Goal: Task Accomplishment & Management: Complete application form

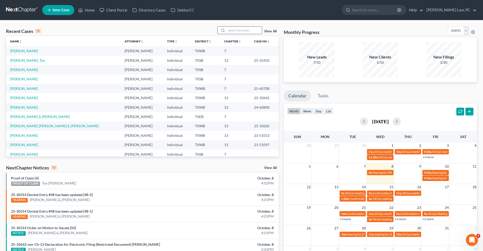
click at [248, 31] on input "search" at bounding box center [244, 30] width 35 height 7
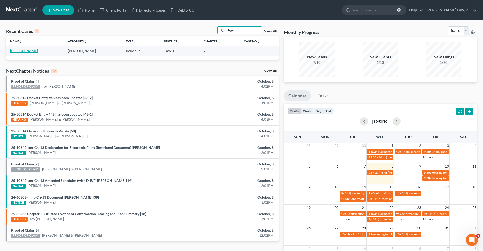
type input "leger"
click at [21, 51] on link "Leger, Dee" at bounding box center [24, 51] width 28 height 4
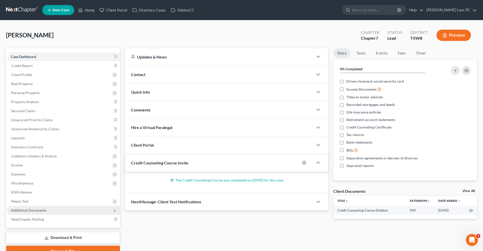
click at [26, 209] on span "Additional Documents" at bounding box center [28, 210] width 35 height 4
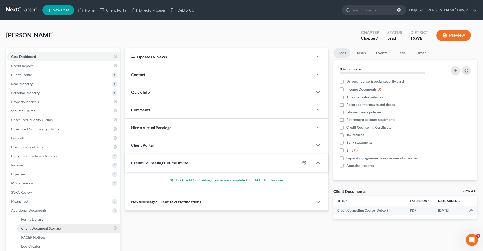
click at [40, 230] on span "Client Document Storage" at bounding box center [40, 229] width 39 height 4
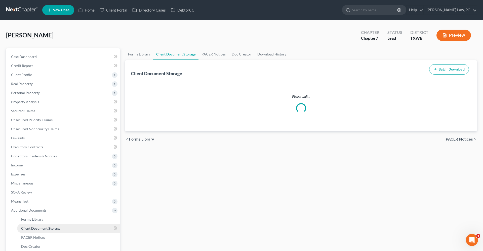
select select "0"
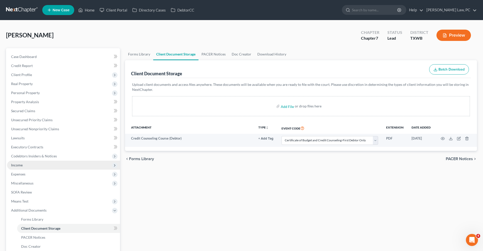
click at [18, 168] on span "Income" at bounding box center [63, 165] width 113 height 9
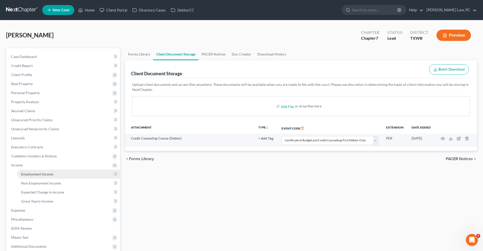
click at [36, 178] on link "Employment Income" at bounding box center [68, 174] width 103 height 9
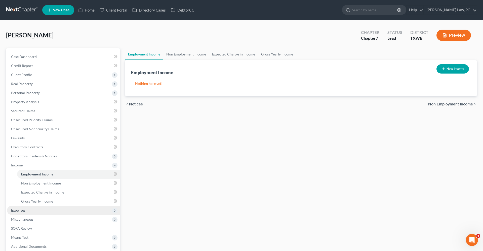
click at [17, 210] on span "Expenses" at bounding box center [18, 210] width 14 height 4
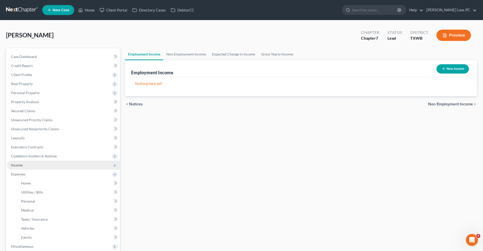
click at [17, 168] on span "Income" at bounding box center [63, 165] width 113 height 9
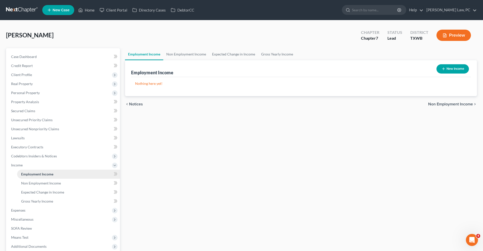
click at [31, 175] on span "Employment Income" at bounding box center [37, 174] width 32 height 4
click at [39, 182] on span "Non Employment Income" at bounding box center [41, 183] width 40 height 4
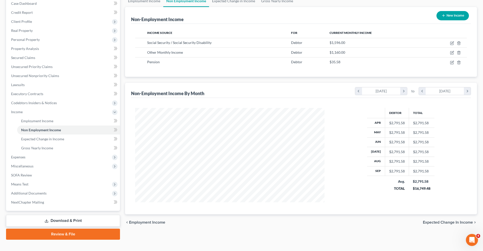
scroll to position [54, 0]
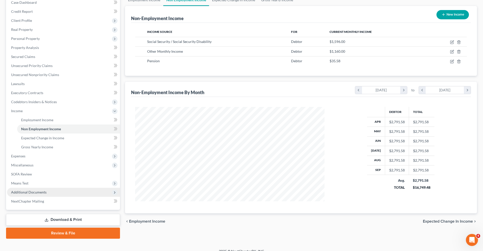
click at [25, 192] on span "Additional Documents" at bounding box center [28, 192] width 35 height 4
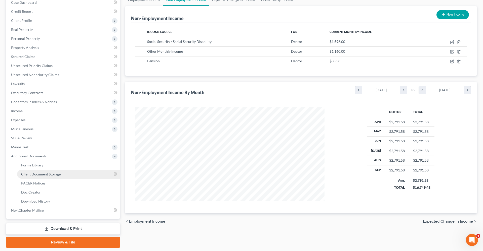
click at [47, 173] on span "Client Document Storage" at bounding box center [40, 174] width 39 height 4
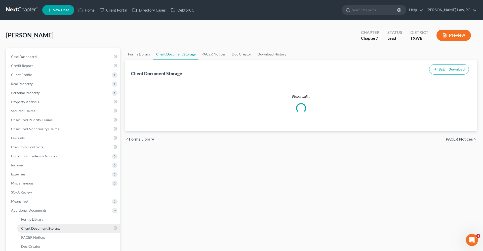
select select "0"
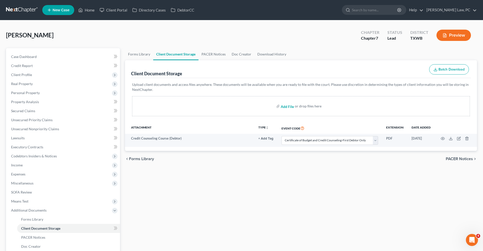
click at [287, 107] on input "file" at bounding box center [287, 106] width 12 height 9
type input "C:\fakepath\Coversheet with Affidavit Signed Leger_Dee.pdf"
select select "0"
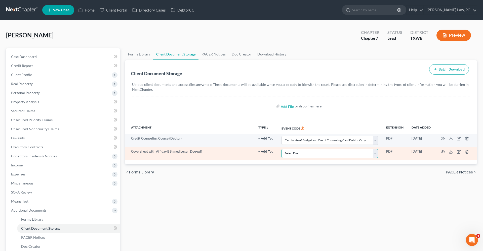
select select "10"
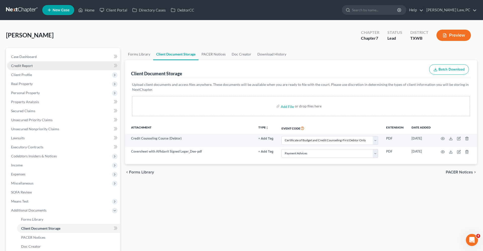
click at [14, 66] on span "Credit Report" at bounding box center [22, 66] width 22 height 4
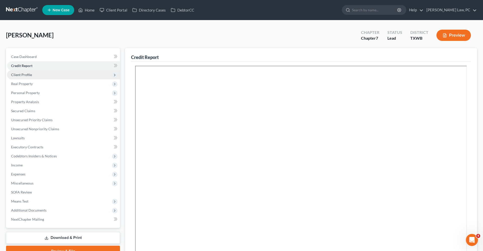
click at [18, 74] on span "Client Profile" at bounding box center [21, 75] width 21 height 4
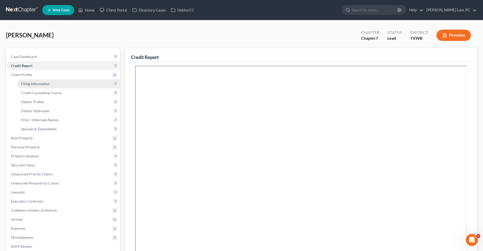
click at [27, 83] on span "Filing Information" at bounding box center [35, 84] width 28 height 4
select select "1"
select select "0"
select select "80"
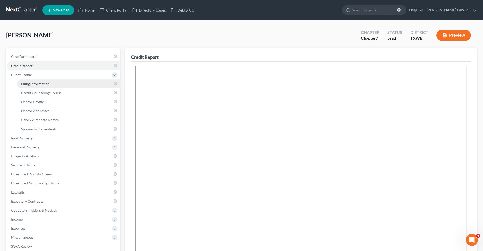
select select "45"
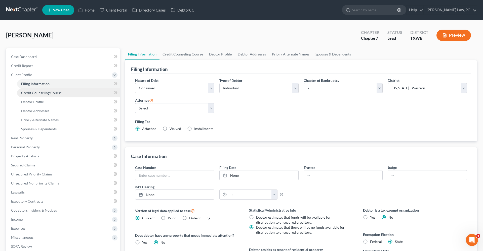
click at [36, 92] on span "Credit Counseling Course" at bounding box center [41, 93] width 40 height 4
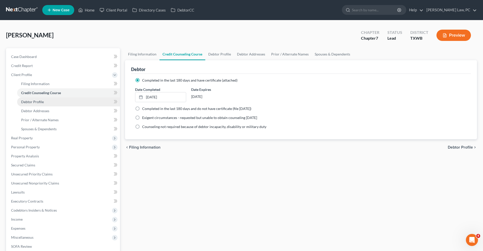
click at [35, 102] on span "Debtor Profile" at bounding box center [32, 102] width 23 height 4
select select "3"
select select "0"
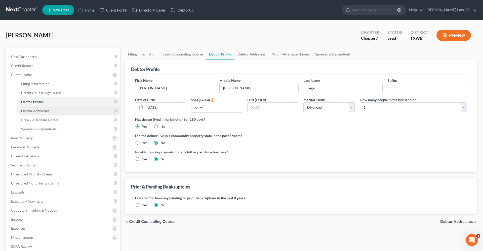
click at [34, 110] on span "Debtor Addresses" at bounding box center [35, 111] width 28 height 4
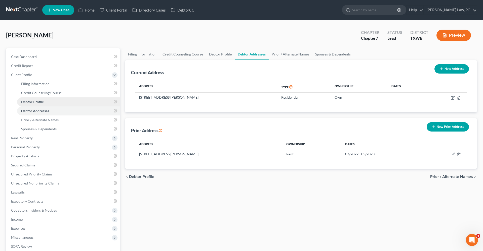
click at [28, 102] on span "Debtor Profile" at bounding box center [32, 102] width 23 height 4
select select "3"
select select "0"
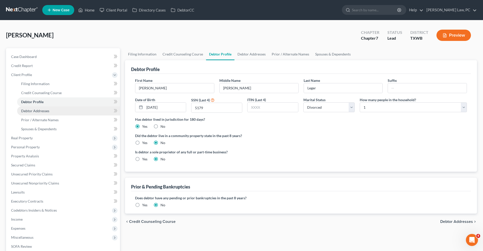
click at [30, 112] on span "Debtor Addresses" at bounding box center [35, 111] width 28 height 4
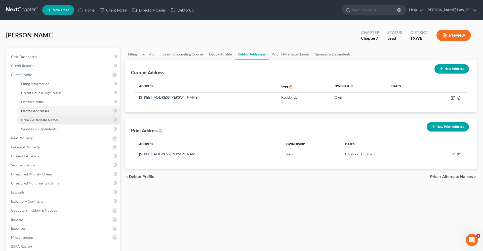
click at [31, 122] on span "Prior / Alternate Names" at bounding box center [39, 120] width 37 height 4
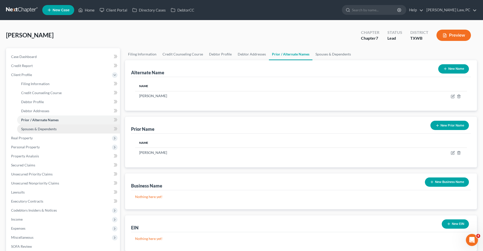
click at [36, 130] on span "Spouses & Dependents" at bounding box center [38, 129] width 35 height 4
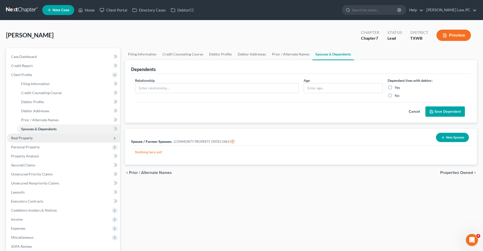
click at [29, 139] on span "Real Property" at bounding box center [22, 138] width 22 height 4
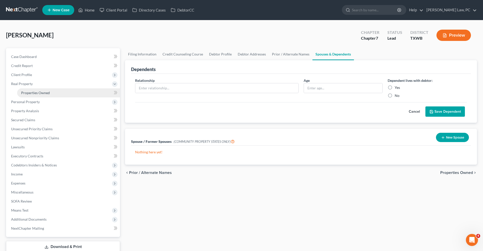
click at [37, 92] on span "Properties Owned" at bounding box center [35, 93] width 29 height 4
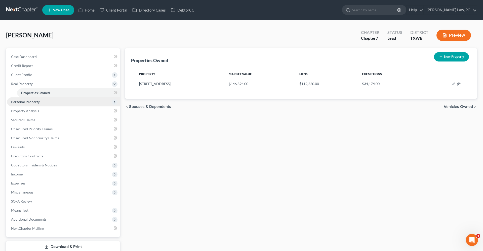
click at [34, 103] on span "Personal Property" at bounding box center [25, 102] width 29 height 4
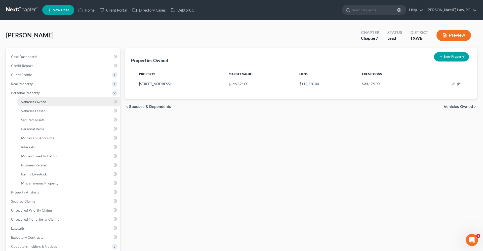
click at [34, 101] on span "Vehicles Owned" at bounding box center [33, 102] width 25 height 4
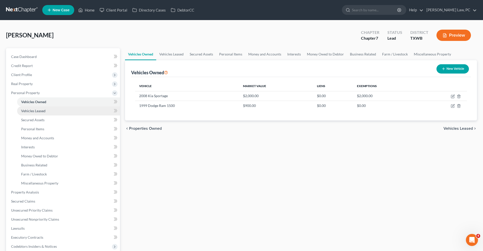
click at [39, 110] on span "Vehicles Leased" at bounding box center [33, 111] width 24 height 4
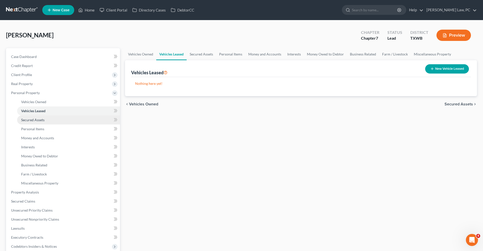
click at [41, 120] on span "Secured Assets" at bounding box center [32, 120] width 23 height 4
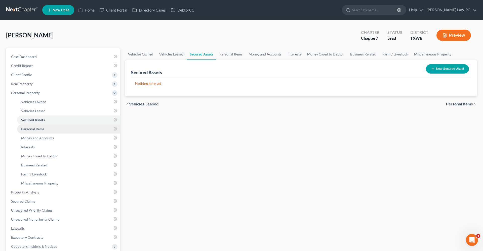
click at [41, 128] on span "Personal Items" at bounding box center [32, 129] width 23 height 4
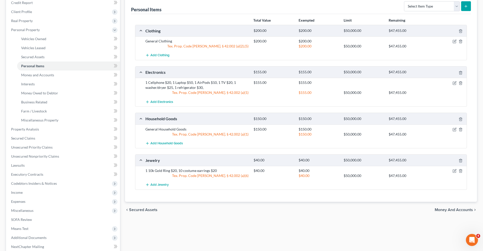
scroll to position [65, 0]
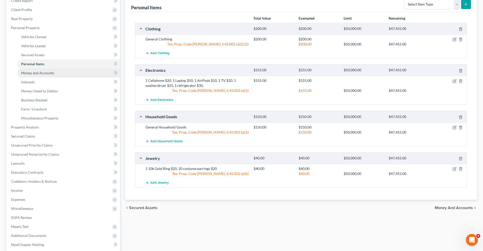
click at [31, 72] on span "Money and Accounts" at bounding box center [37, 73] width 33 height 4
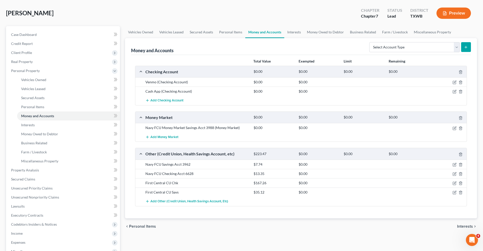
scroll to position [29, 0]
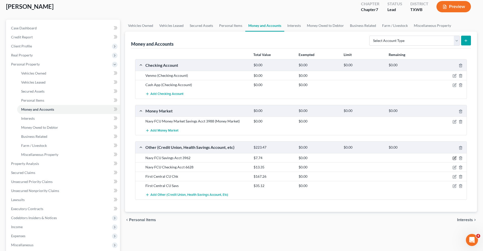
click at [454, 158] on icon "button" at bounding box center [455, 158] width 2 height 2
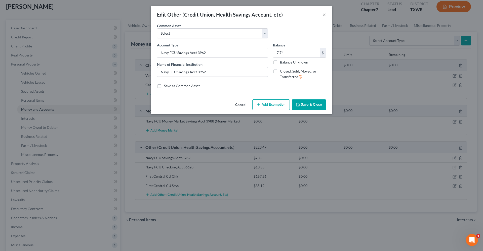
click at [301, 107] on button "Save & Close" at bounding box center [309, 105] width 34 height 11
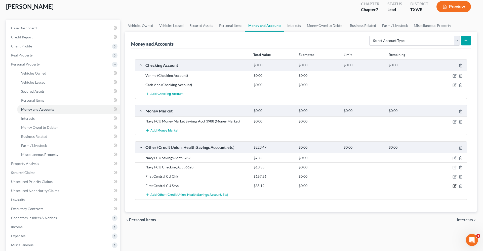
click at [455, 186] on icon "button" at bounding box center [455, 186] width 2 height 2
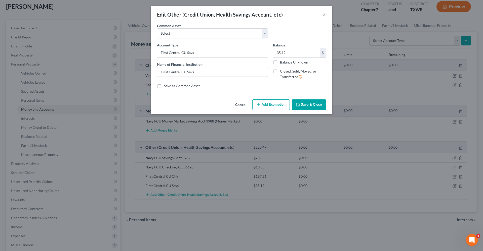
click at [310, 102] on button "Save & Close" at bounding box center [309, 105] width 34 height 11
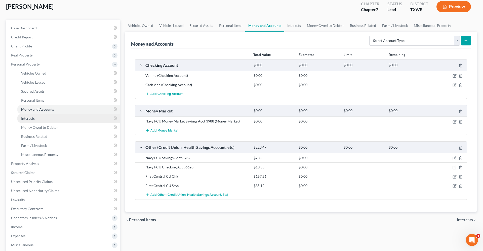
click at [28, 119] on span "Interests" at bounding box center [28, 118] width 14 height 4
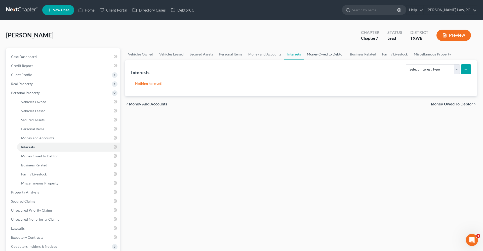
click at [330, 53] on link "Money Owed to Debtor" at bounding box center [325, 54] width 43 height 12
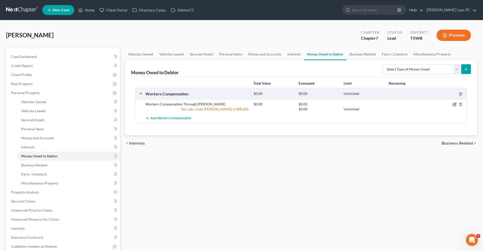
click at [455, 106] on icon "button" at bounding box center [454, 104] width 3 height 3
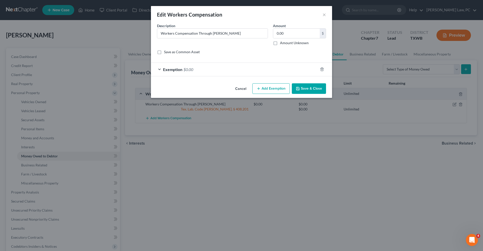
click at [267, 71] on div "Exemption $0.00" at bounding box center [234, 69] width 167 height 13
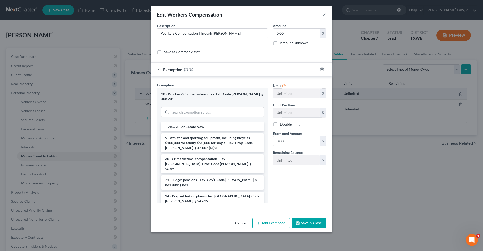
click at [324, 14] on button "×" at bounding box center [324, 15] width 4 height 6
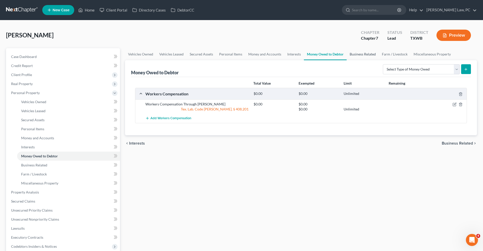
click at [367, 53] on link "Business Related" at bounding box center [363, 54] width 32 height 12
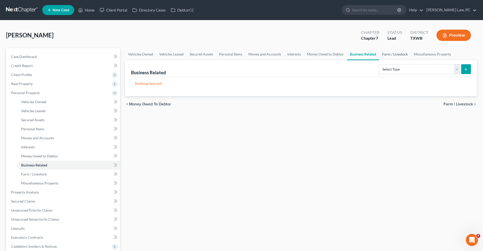
click at [388, 54] on link "Farm / Livestock" at bounding box center [395, 54] width 32 height 12
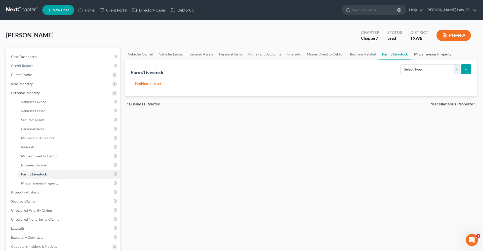
click at [427, 52] on link "Miscellaneous Property" at bounding box center [432, 54] width 43 height 12
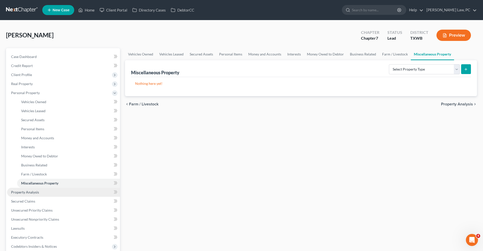
click at [25, 189] on link "Property Analysis" at bounding box center [63, 192] width 113 height 9
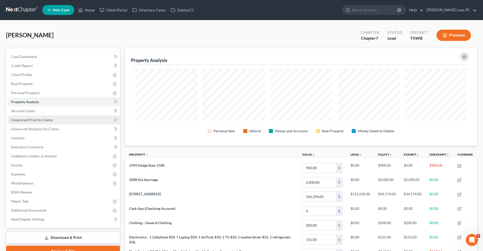
scroll to position [98, 352]
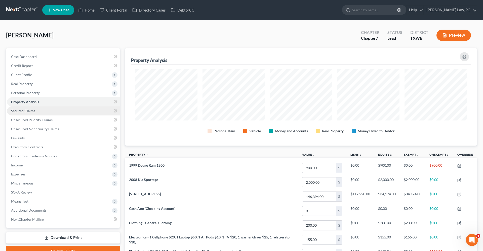
click at [30, 109] on span "Secured Claims" at bounding box center [23, 111] width 24 height 4
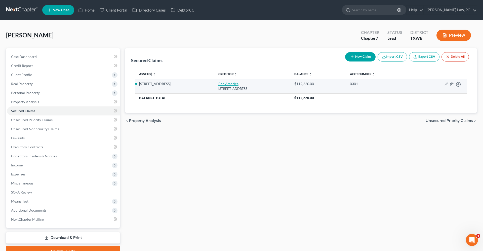
click at [228, 84] on link "Fnb America" at bounding box center [228, 84] width 20 height 4
select select "23"
select select "3"
select select "2"
select select "0"
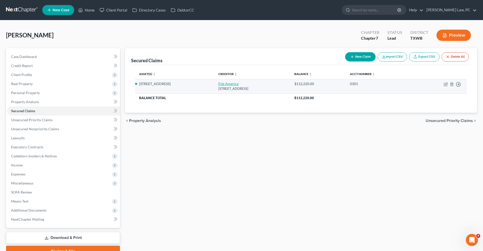
select select "0"
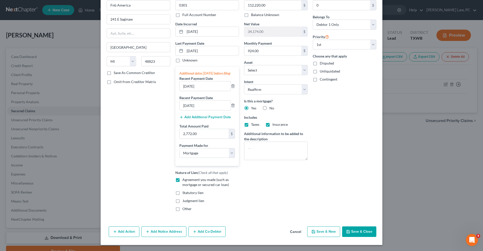
scroll to position [33, 0]
click at [362, 232] on button "Save & Close" at bounding box center [359, 232] width 34 height 11
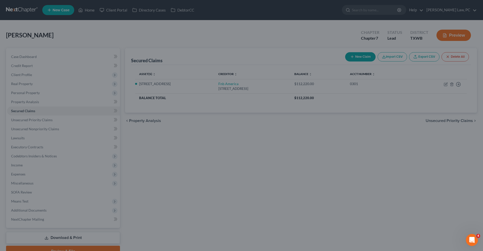
select select "10"
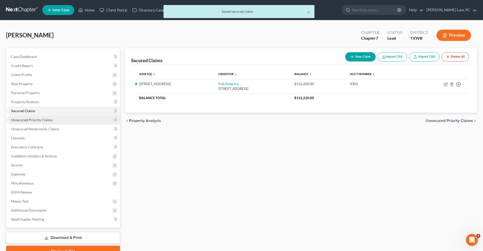
click at [35, 120] on span "Unsecured Priority Claims" at bounding box center [31, 120] width 41 height 4
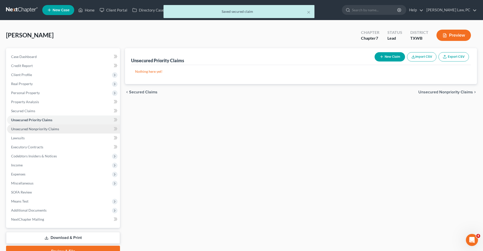
click at [40, 128] on span "Unsecured Nonpriority Claims" at bounding box center [35, 129] width 48 height 4
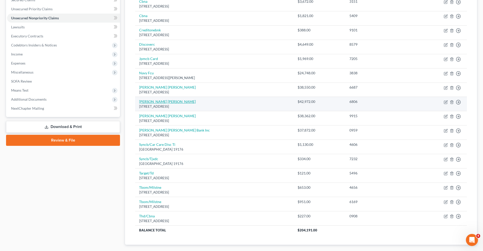
scroll to position [88, 0]
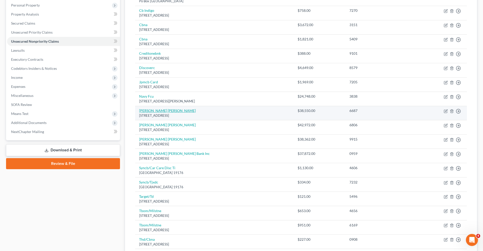
click at [144, 111] on link "Sallie Mae" at bounding box center [167, 111] width 57 height 4
select select "7"
select select "17"
select select "0"
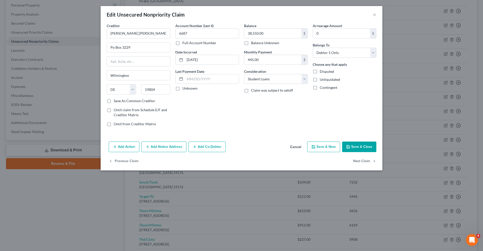
click at [353, 148] on button "Save & Close" at bounding box center [359, 147] width 34 height 11
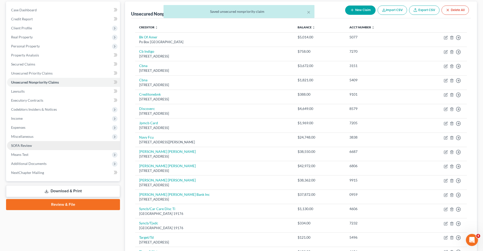
scroll to position [47, 0]
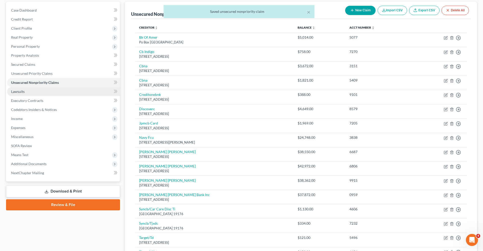
click at [20, 91] on span "Lawsuits" at bounding box center [18, 92] width 14 height 4
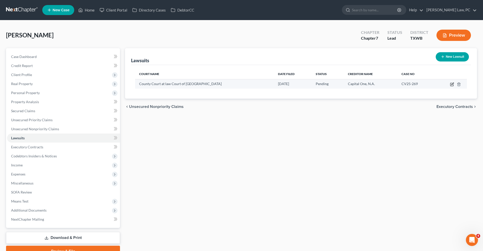
click at [452, 85] on icon "button" at bounding box center [452, 84] width 4 height 4
select select "45"
select select "0"
select select "4"
select select "45"
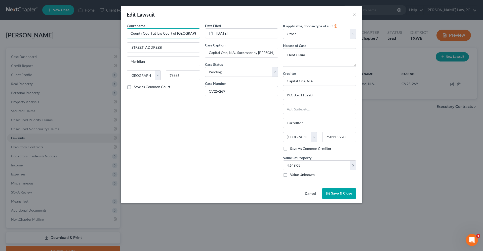
click at [157, 33] on input "County Court at law Court of Bosque County" at bounding box center [163, 33] width 73 height 10
click at [191, 35] on input "County Court at Law Court of Bosque County" at bounding box center [163, 33] width 73 height 10
type input "County Court at Law Court of Bosque County"
click at [191, 106] on div "Court name * County Court at Law Court of Bosque County County Court at law Cou…" at bounding box center [163, 102] width 78 height 158
click at [344, 192] on span "Save & Close" at bounding box center [341, 194] width 21 height 4
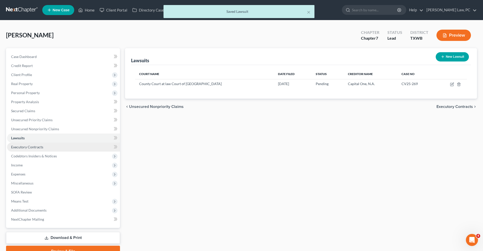
click at [35, 148] on span "Executory Contracts" at bounding box center [27, 147] width 32 height 4
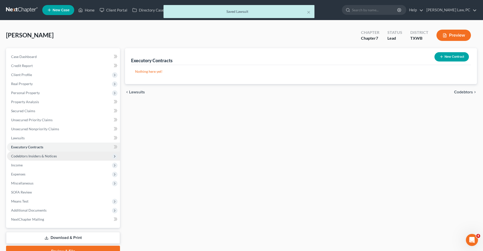
click at [46, 156] on span "Codebtors Insiders & Notices" at bounding box center [34, 156] width 46 height 4
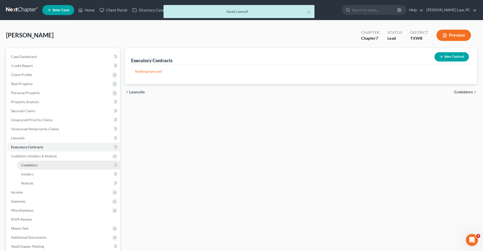
click at [30, 166] on span "Codebtors" at bounding box center [29, 165] width 17 height 4
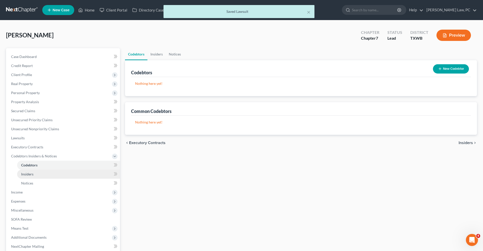
click at [31, 174] on span "Insiders" at bounding box center [27, 174] width 12 height 4
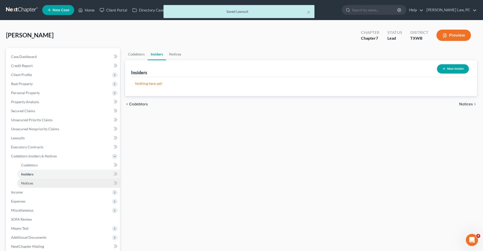
click at [31, 185] on span "Notices" at bounding box center [27, 183] width 12 height 4
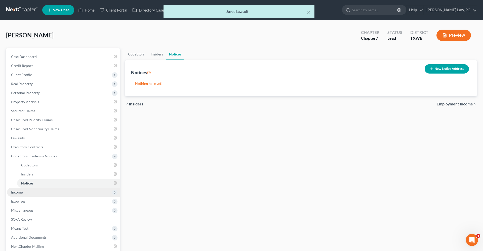
click at [18, 190] on span "Income" at bounding box center [63, 192] width 113 height 9
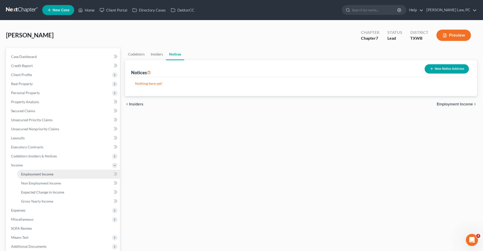
click at [32, 176] on span "Employment Income" at bounding box center [37, 174] width 32 height 4
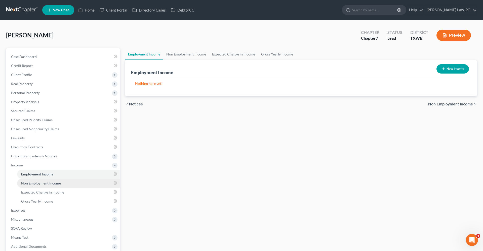
click at [33, 184] on span "Non Employment Income" at bounding box center [41, 183] width 40 height 4
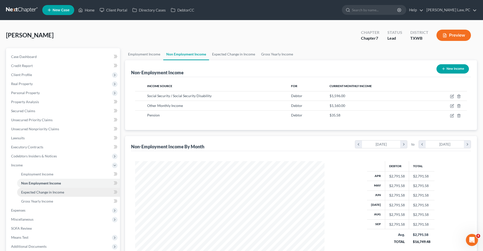
scroll to position [95, 199]
click at [37, 192] on span "Expected Change in Income" at bounding box center [42, 192] width 43 height 4
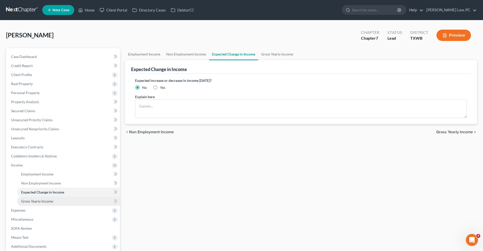
click at [34, 203] on span "Gross Yearly Income" at bounding box center [37, 201] width 32 height 4
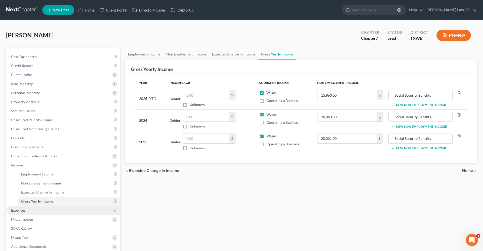
click at [18, 209] on span "Expenses" at bounding box center [18, 210] width 14 height 4
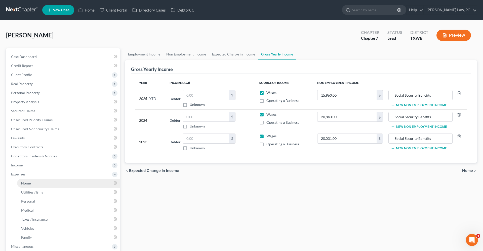
click at [25, 184] on span "Home" at bounding box center [26, 183] width 10 height 4
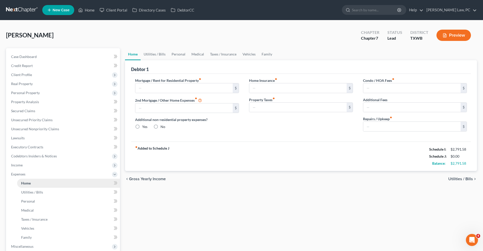
type input "925.00"
type input "86.00"
radio input "true"
type input "0.00"
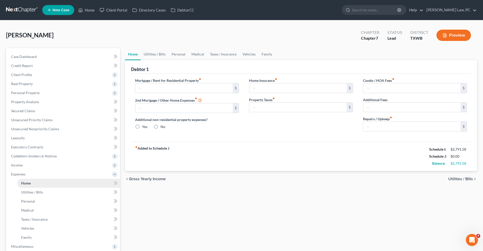
type input "0.00"
type input "50.00"
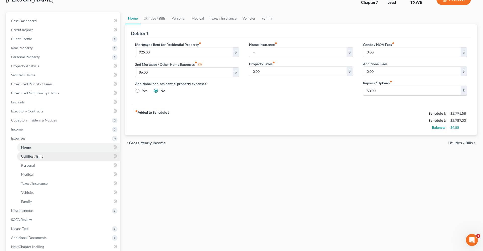
scroll to position [37, 0]
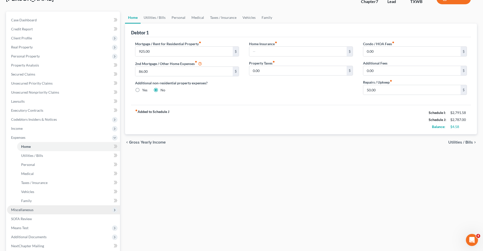
click at [27, 210] on span "Miscellaneous" at bounding box center [22, 210] width 22 height 4
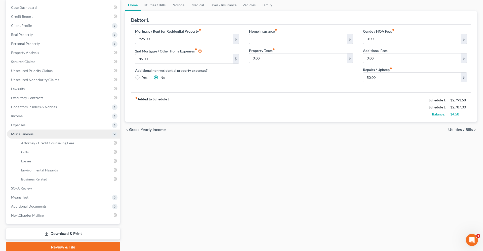
scroll to position [53, 0]
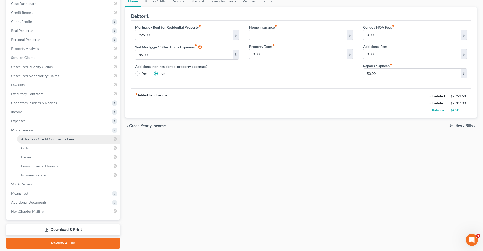
click at [43, 138] on span "Attorney / Credit Counseling Fees" at bounding box center [47, 139] width 53 height 4
select select "4"
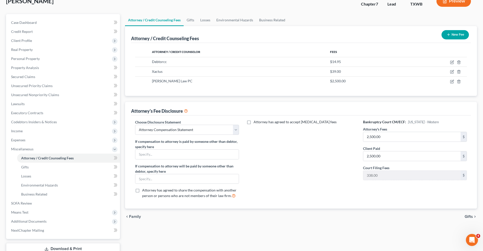
scroll to position [35, 0]
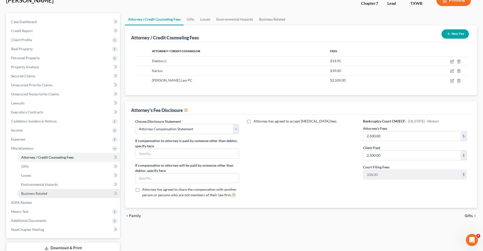
click at [35, 194] on span "Business Related" at bounding box center [34, 194] width 26 height 4
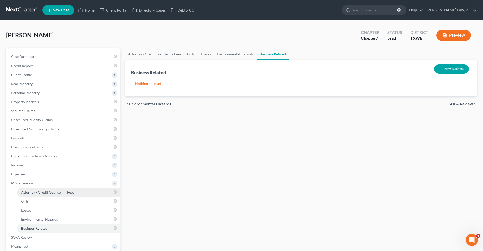
scroll to position [44, 0]
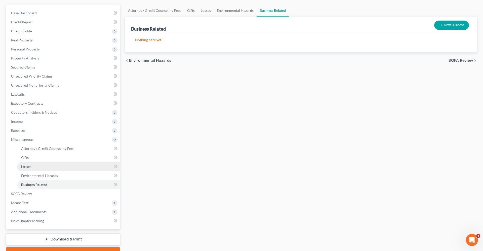
click at [26, 169] on link "Losses" at bounding box center [68, 166] width 103 height 9
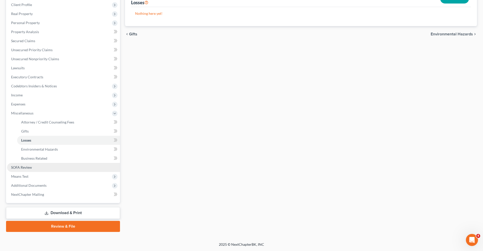
click at [29, 166] on span "SOFA Review" at bounding box center [21, 167] width 21 height 4
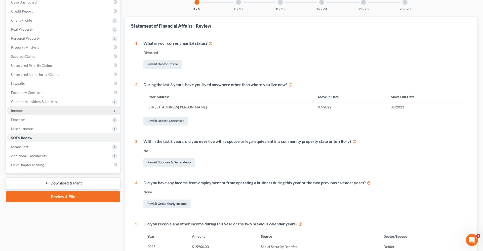
scroll to position [59, 0]
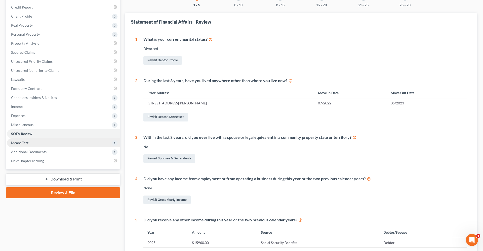
click at [25, 144] on span "Means Test" at bounding box center [19, 143] width 17 height 4
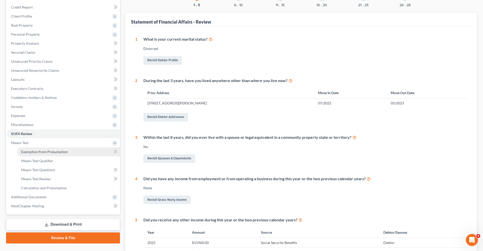
click at [41, 151] on span "Exemption from Presumption" at bounding box center [44, 152] width 47 height 4
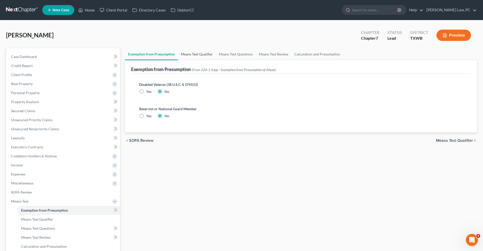
click at [189, 54] on link "Means Test Qualifier" at bounding box center [197, 54] width 38 height 12
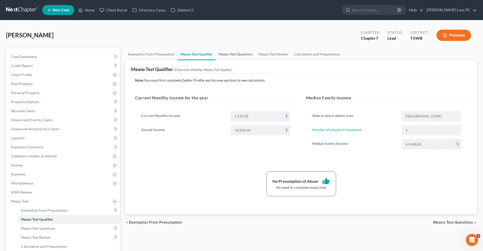
click at [242, 55] on link "Means Test Questions" at bounding box center [236, 54] width 40 height 12
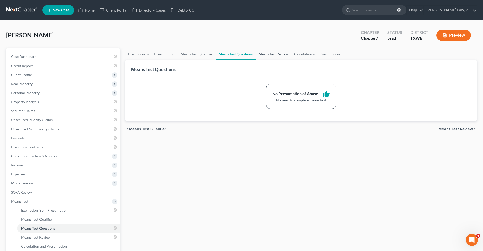
click at [276, 56] on link "Means Test Review" at bounding box center [272, 54] width 35 height 12
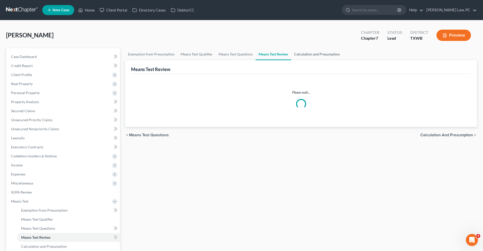
click at [313, 53] on link "Calculation and Presumption" at bounding box center [317, 54] width 52 height 12
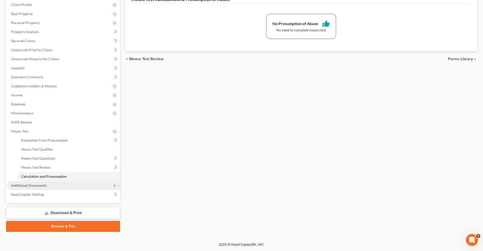
scroll to position [70, 0]
click at [37, 185] on span "Additional Documents" at bounding box center [28, 186] width 35 height 4
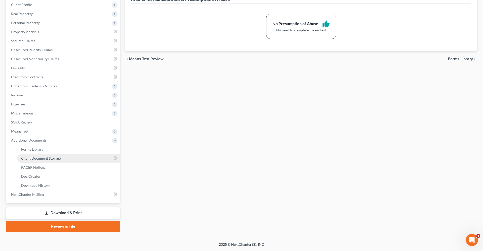
click at [53, 160] on span "Client Document Storage" at bounding box center [40, 158] width 39 height 4
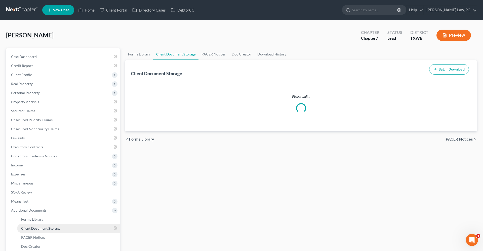
select select "0"
select select "10"
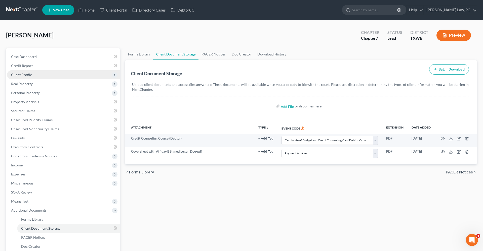
click at [24, 74] on span "Client Profile" at bounding box center [21, 75] width 21 height 4
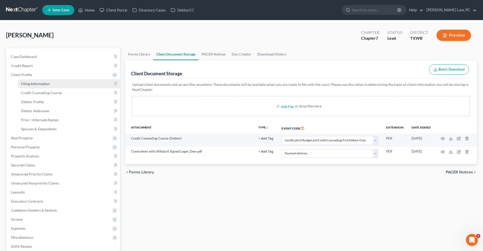
click at [44, 85] on span "Filing Information" at bounding box center [35, 84] width 28 height 4
select select "1"
select select "0"
select select "80"
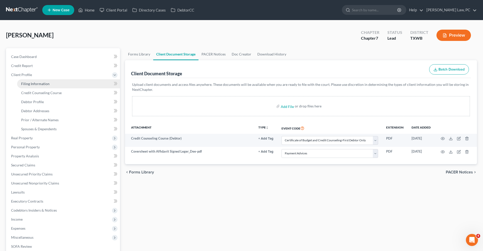
select select "1"
select select "45"
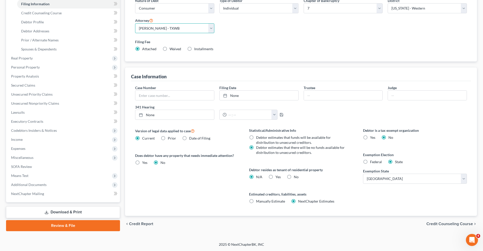
scroll to position [80, 0]
click at [66, 226] on link "Review & File" at bounding box center [63, 226] width 114 height 11
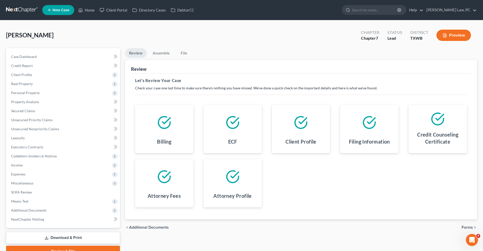
click at [465, 228] on span "Forms" at bounding box center [466, 228] width 11 height 4
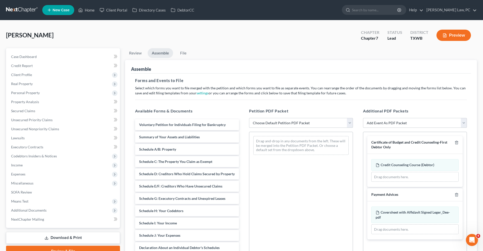
select select "2"
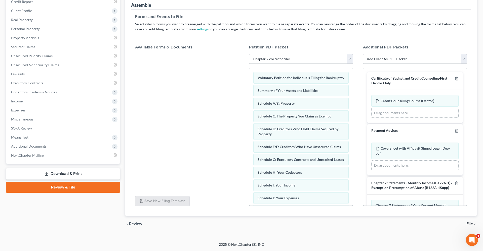
click at [467, 224] on span "File" at bounding box center [469, 224] width 7 height 4
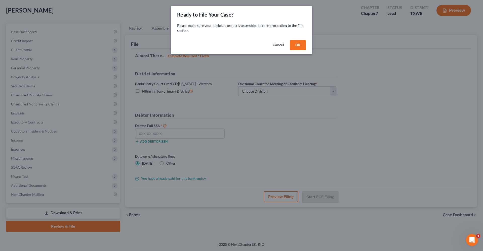
click at [300, 41] on button "OK" at bounding box center [298, 45] width 16 height 10
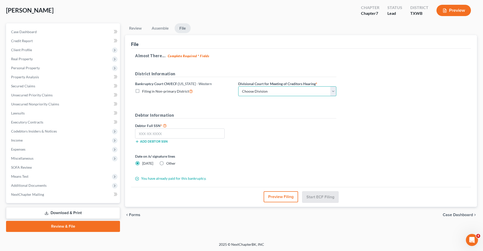
select select "4"
click at [157, 132] on input "text" at bounding box center [180, 134] width 90 height 10
click at [166, 162] on label "Other" at bounding box center [170, 163] width 9 height 5
click at [168, 162] on input "Other" at bounding box center [169, 162] width 3 height 3
radio input "true"
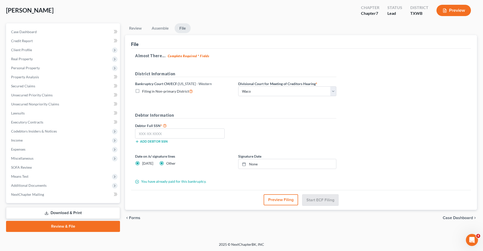
radio input "false"
click at [250, 163] on link "None" at bounding box center [287, 164] width 98 height 10
click at [160, 133] on input "text" at bounding box center [180, 134] width 90 height 10
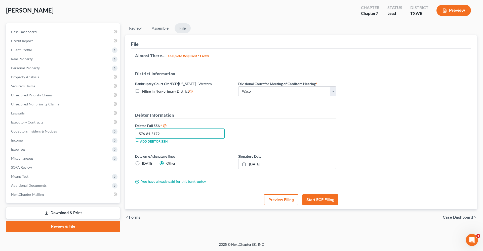
type input "576-84-5179"
click at [321, 198] on button "Start ECF Filing" at bounding box center [320, 200] width 36 height 11
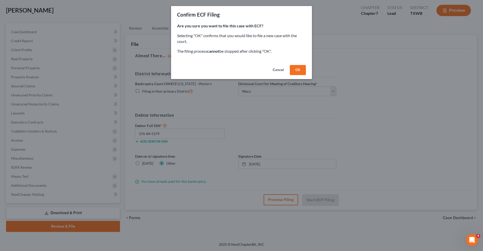
click at [300, 71] on button "OK" at bounding box center [298, 70] width 16 height 10
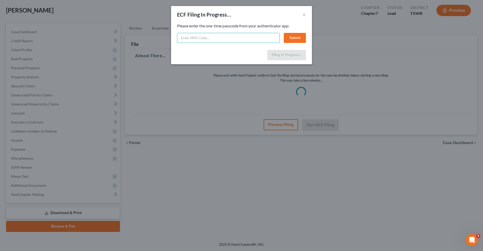
click at [188, 39] on input "text" at bounding box center [228, 38] width 103 height 10
type input "093845"
click at [289, 39] on button "Submit" at bounding box center [295, 38] width 22 height 10
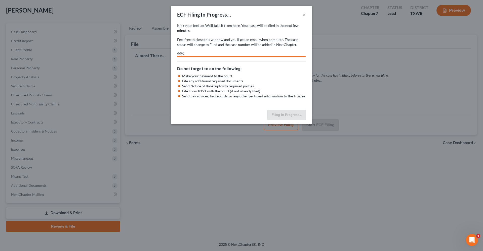
select select "4"
